Goal: Information Seeking & Learning: Learn about a topic

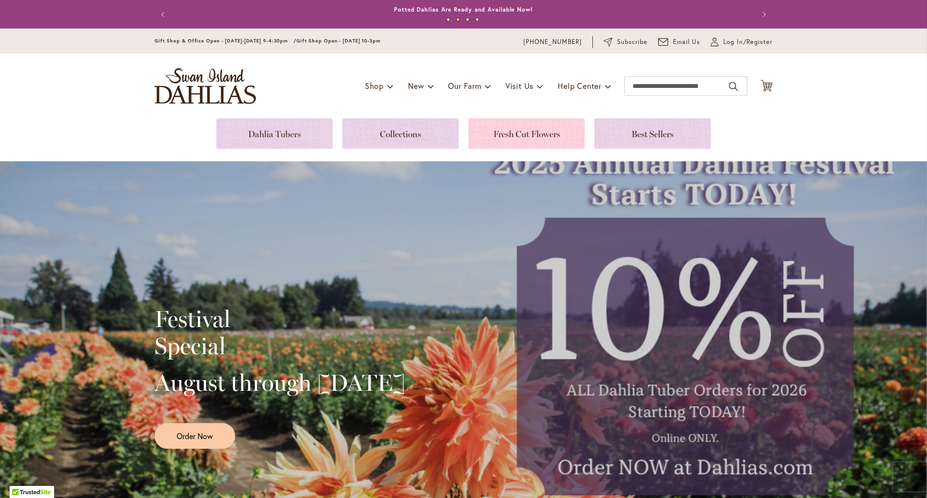
click at [501, 127] on link at bounding box center [526, 133] width 116 height 30
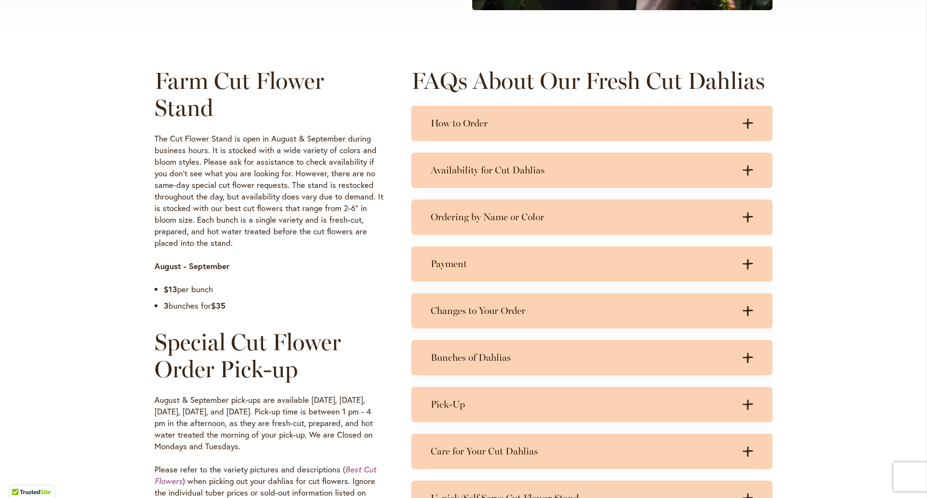
scroll to position [434, 0]
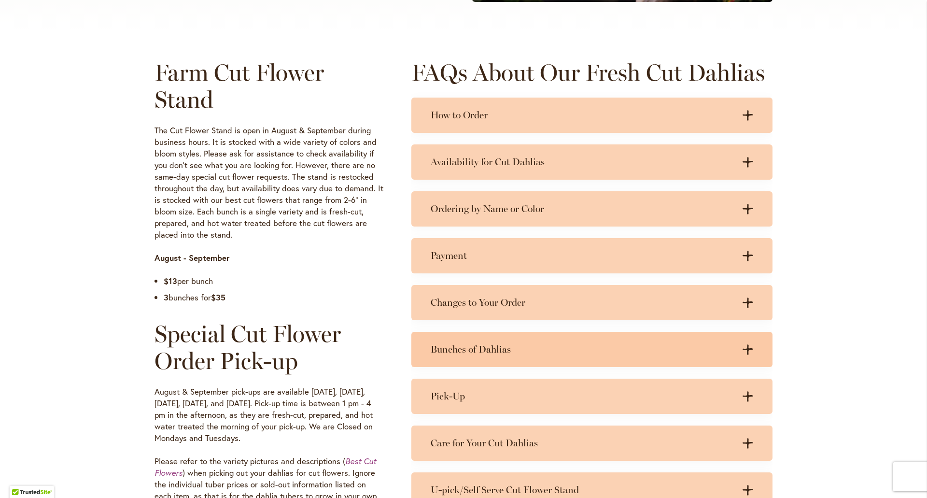
click at [743, 351] on icon ".cls-1 { fill: #3c2616; stroke-width: 0px; }" at bounding box center [748, 349] width 11 height 11
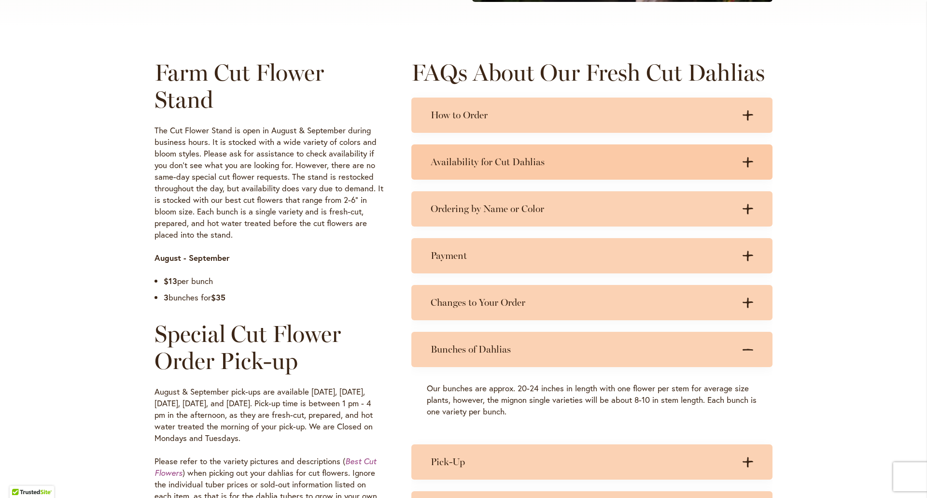
click at [478, 163] on h3 "Availability for Cut Dahlias" at bounding box center [582, 162] width 303 height 12
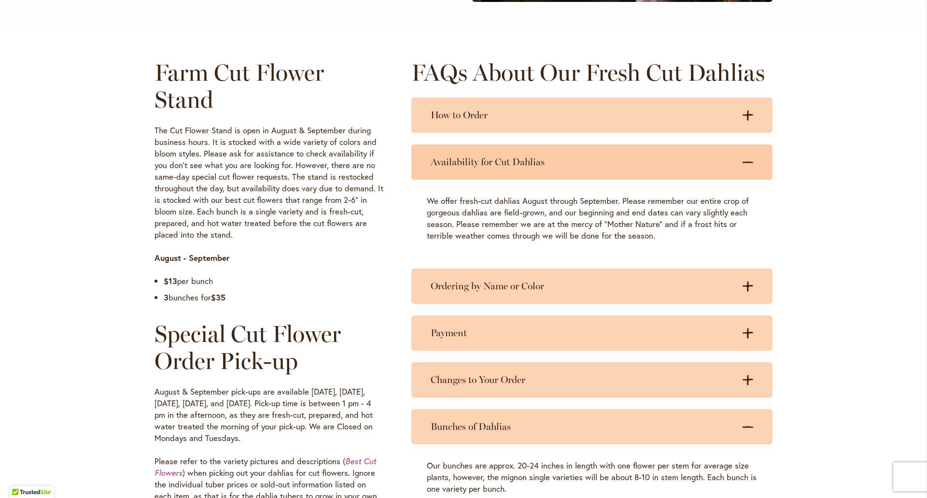
click at [745, 162] on icon at bounding box center [748, 162] width 11 height 2
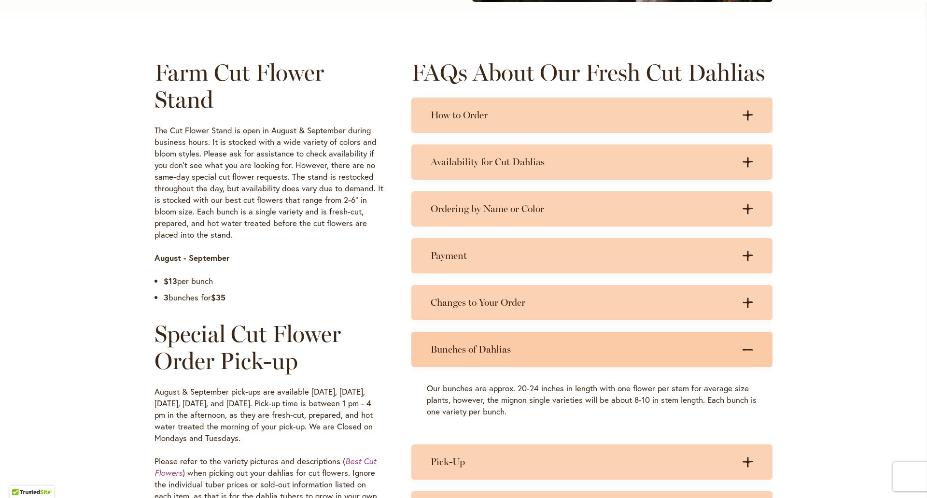
click at [743, 348] on icon ".cls-1 { fill: #3c2616; stroke-width: 0px; }" at bounding box center [748, 349] width 11 height 11
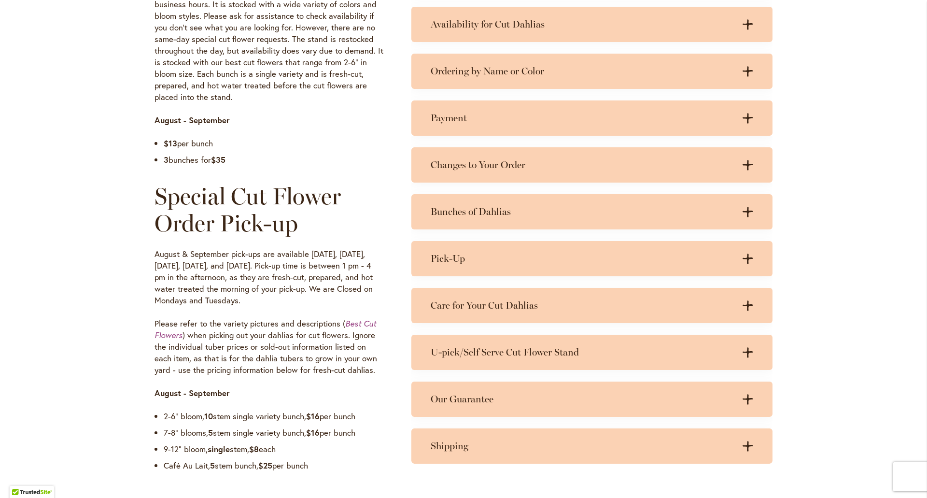
scroll to position [696, 0]
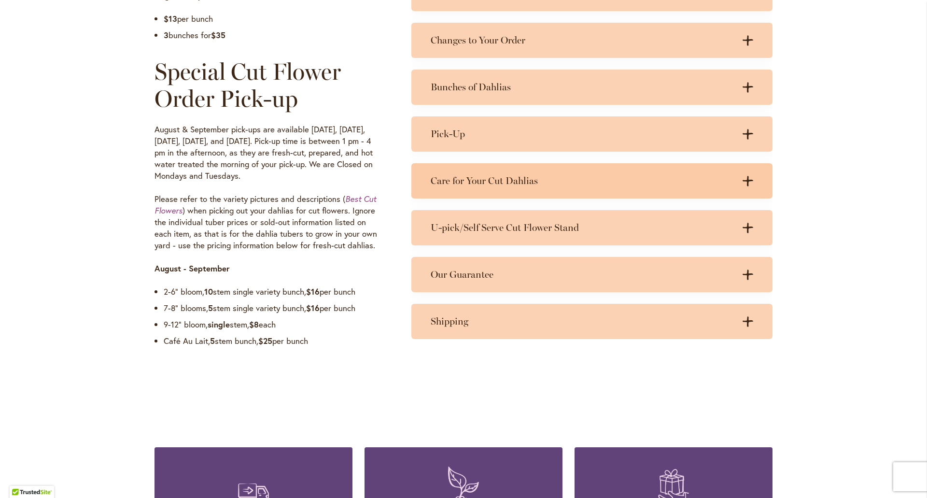
click at [745, 180] on icon at bounding box center [748, 181] width 11 height 10
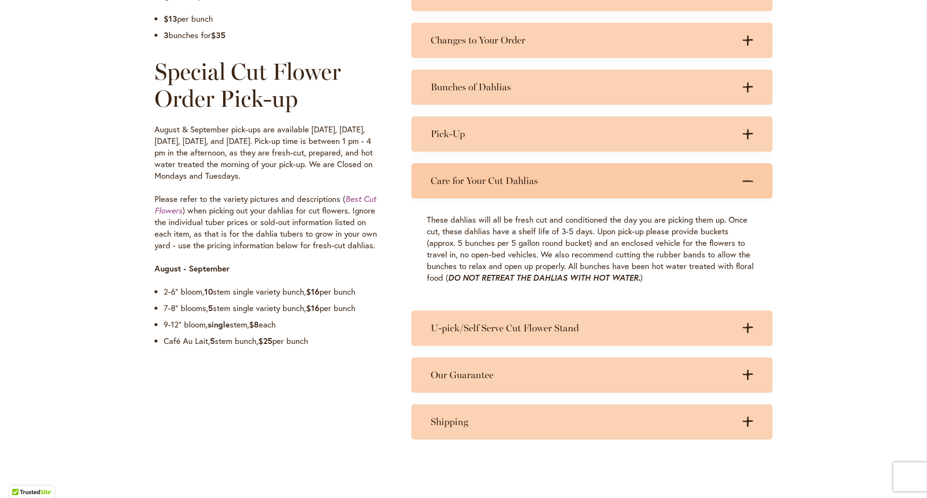
click at [743, 178] on icon ".cls-1 { fill: #3c2616; stroke-width: 0px; }" at bounding box center [748, 181] width 11 height 11
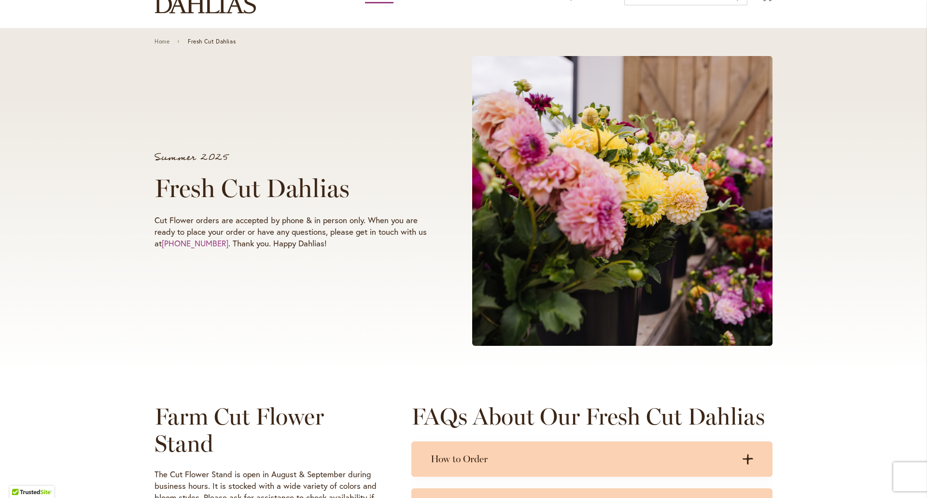
scroll to position [0, 0]
